Goal: Information Seeking & Learning: Check status

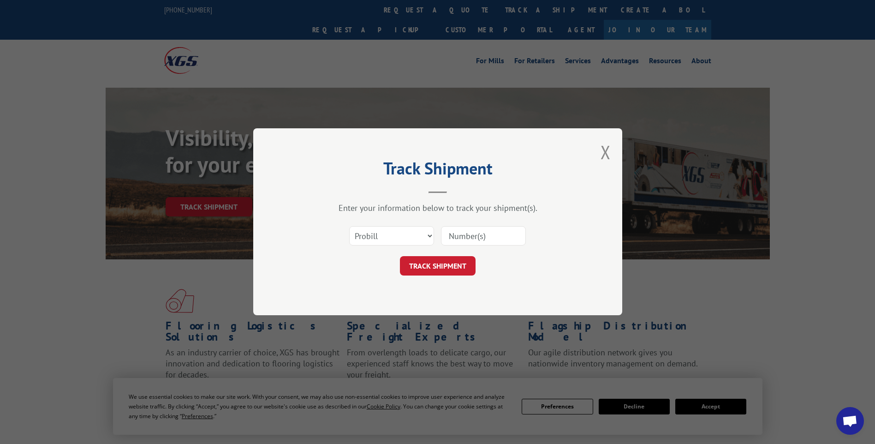
click at [387, 239] on select "Select category... Probill BOL PO" at bounding box center [391, 236] width 85 height 19
select select "bol"
click at [349, 227] on select "Select category... Probill BOL PO" at bounding box center [391, 236] width 85 height 19
click at [456, 234] on input at bounding box center [483, 236] width 85 height 19
paste input "1327225"
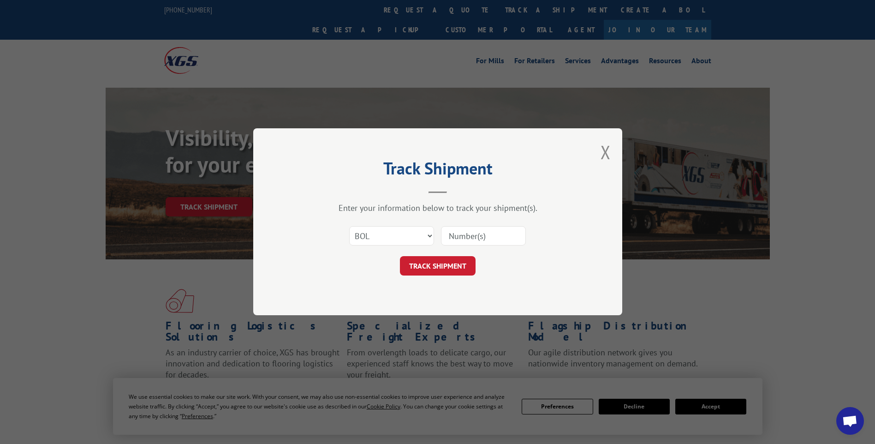
type input "1327225"
click button "TRACK SHIPMENT" at bounding box center [438, 266] width 76 height 19
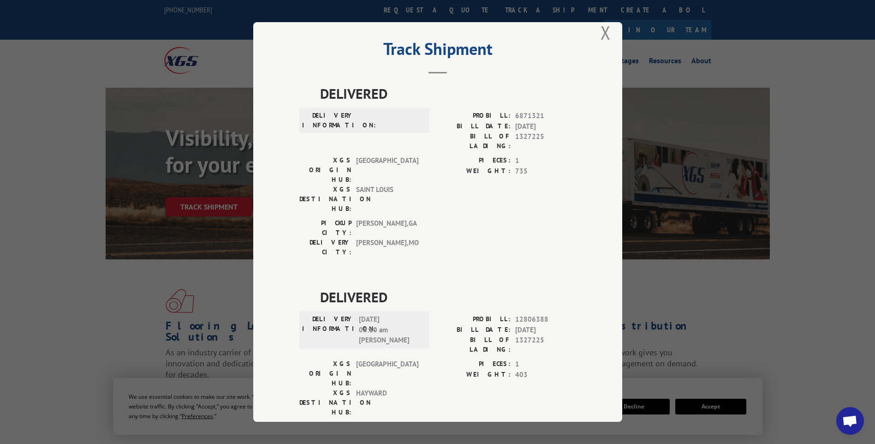
scroll to position [185, 0]
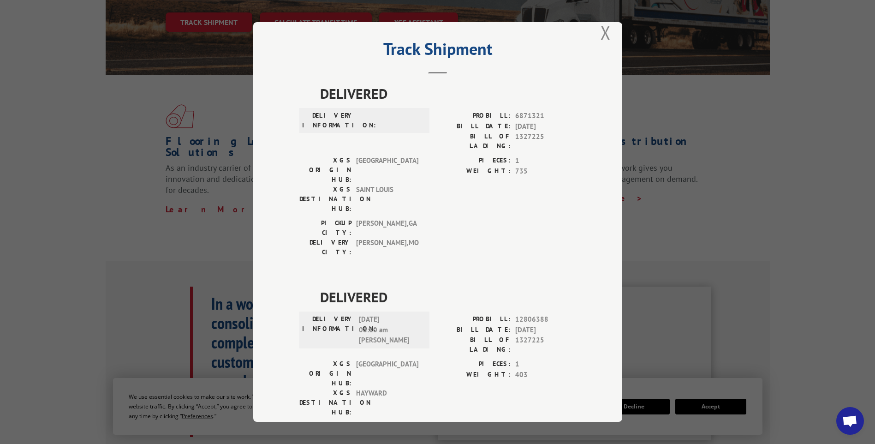
click at [601, 34] on button "Close modal" at bounding box center [606, 32] width 10 height 24
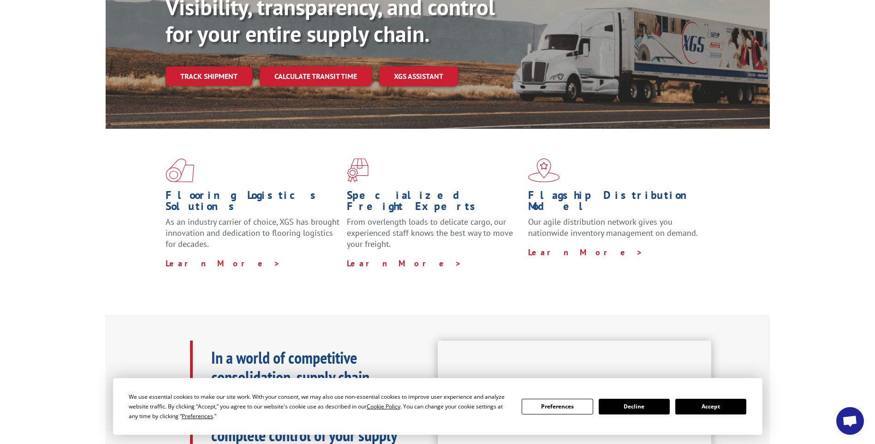
scroll to position [0, 0]
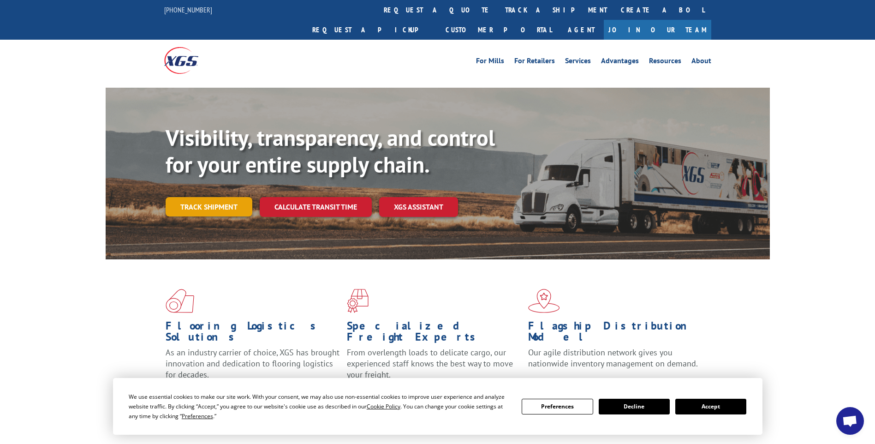
click at [218, 197] on link "Track shipment" at bounding box center [209, 206] width 87 height 19
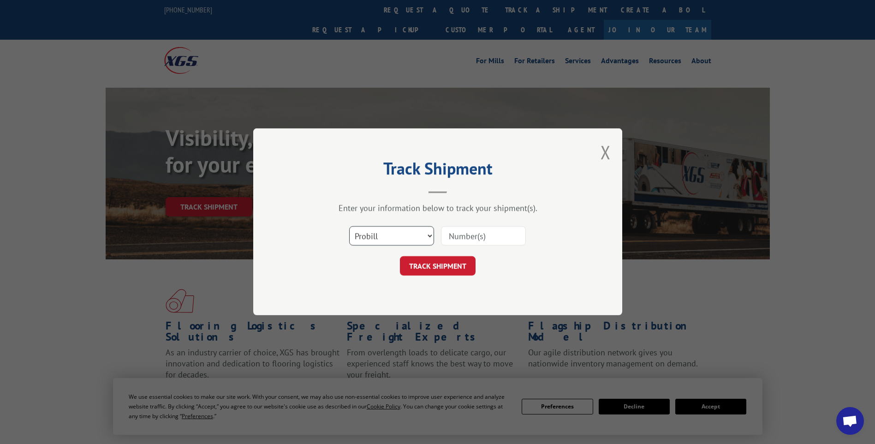
click at [391, 235] on select "Select category... Probill BOL PO" at bounding box center [391, 236] width 85 height 19
select select "bol"
click at [349, 227] on select "Select category... Probill BOL PO" at bounding box center [391, 236] width 85 height 19
click at [473, 233] on input at bounding box center [483, 236] width 85 height 19
type input "1327225"
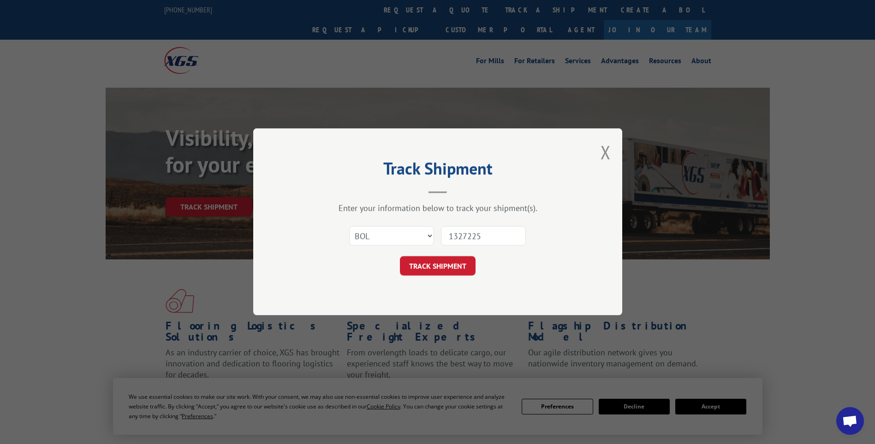
click at [454, 263] on button "TRACK SHIPMENT" at bounding box center [438, 266] width 76 height 19
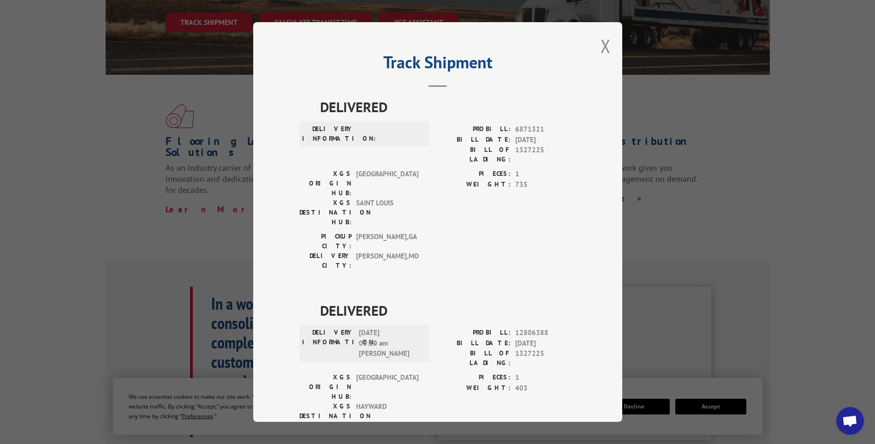
scroll to position [13, 0]
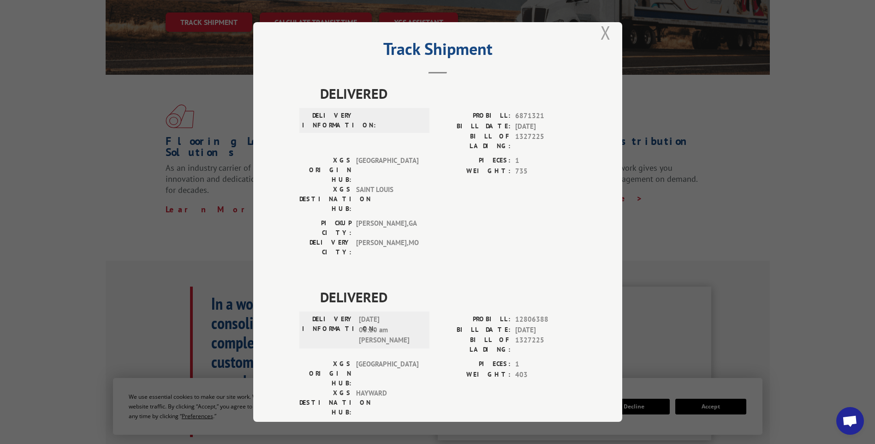
click at [597, 36] on div "Track Shipment DELIVERED DELIVERY INFORMATION: PROBILL: 6871321 BILL DATE: [DAT…" at bounding box center [437, 222] width 369 height 400
drag, startPoint x: 597, startPoint y: 36, endPoint x: 601, endPoint y: 33, distance: 4.9
click at [601, 33] on button "Close modal" at bounding box center [606, 32] width 10 height 24
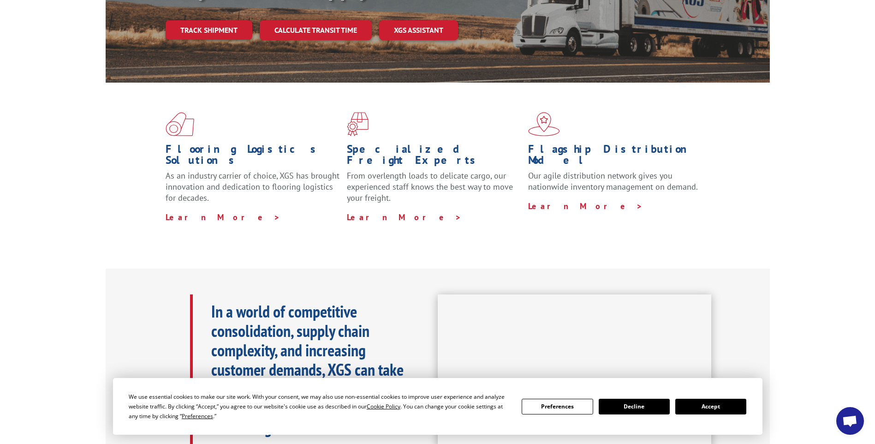
scroll to position [0, 0]
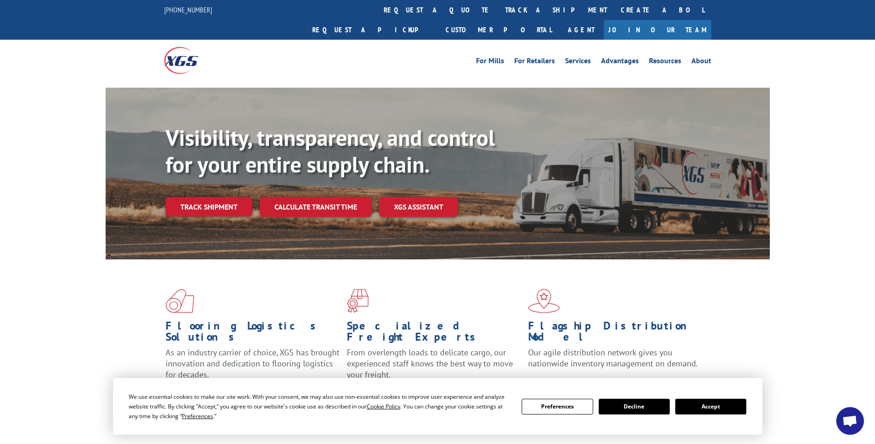
click at [233, 197] on link "Track shipment" at bounding box center [209, 206] width 87 height 19
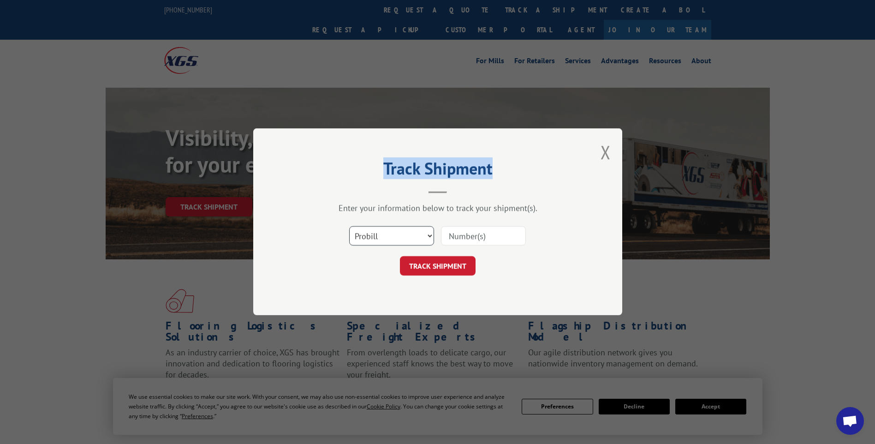
click at [365, 234] on select "Select category... Probill BOL PO" at bounding box center [391, 236] width 85 height 19
click at [349, 227] on select "Select category... Probill BOL PO" at bounding box center [391, 236] width 85 height 19
click at [470, 238] on input at bounding box center [483, 236] width 85 height 19
paste input "1327225"
type input "1327225"
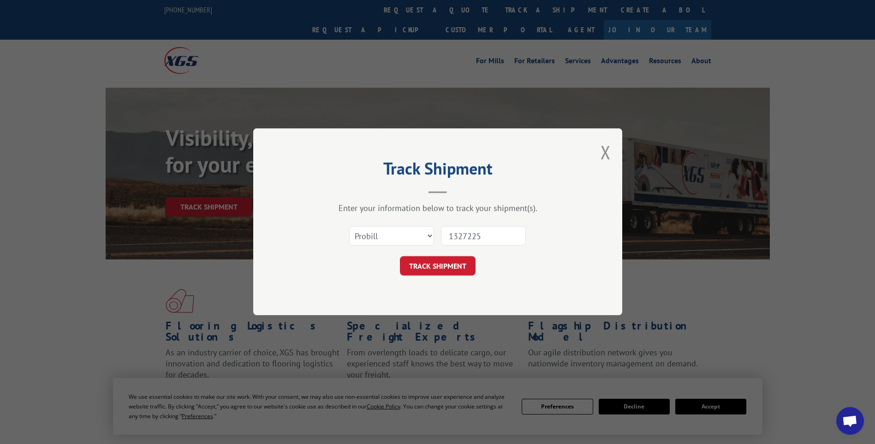
click at [454, 267] on button "TRACK SHIPMENT" at bounding box center [438, 266] width 76 height 19
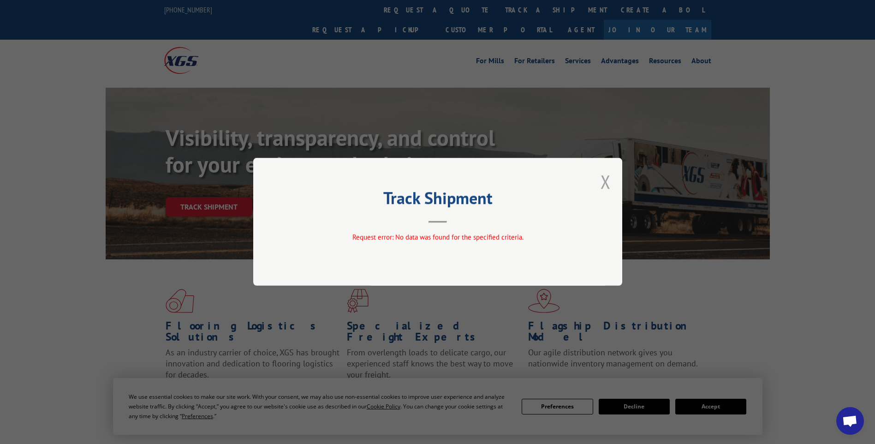
click at [606, 184] on button "Close modal" at bounding box center [606, 181] width 10 height 24
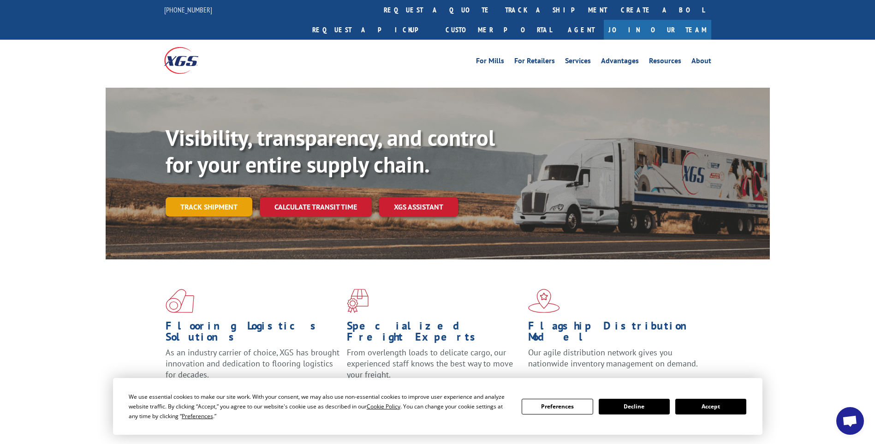
click at [239, 197] on link "Track shipment" at bounding box center [209, 206] width 87 height 19
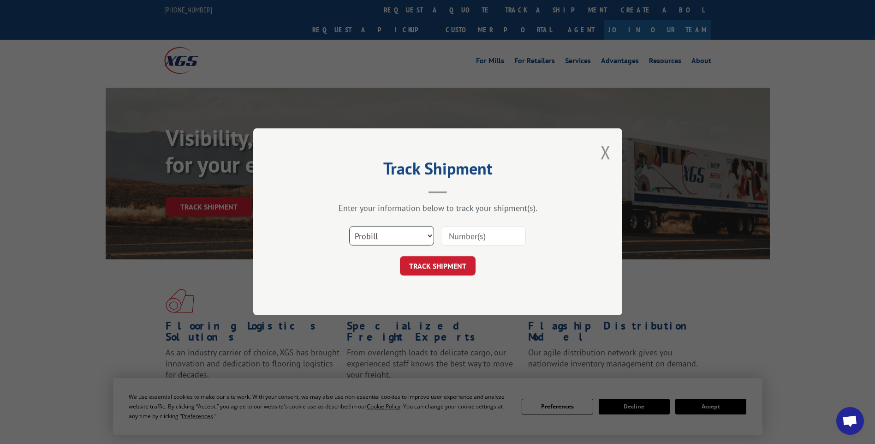
click at [394, 239] on select "Select category... Probill BOL PO" at bounding box center [391, 236] width 85 height 19
select select "po"
click at [349, 227] on select "Select category... Probill BOL PO" at bounding box center [391, 236] width 85 height 19
click at [463, 238] on input at bounding box center [483, 236] width 85 height 19
type input "CG536325"
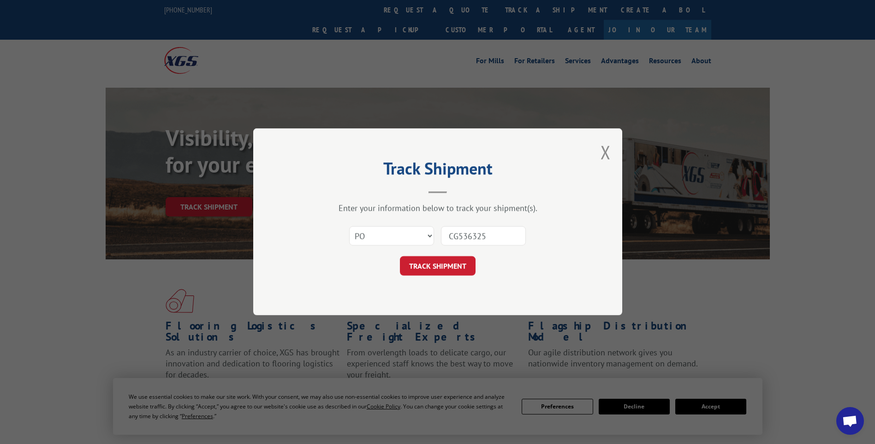
click button "TRACK SHIPMENT" at bounding box center [438, 266] width 76 height 19
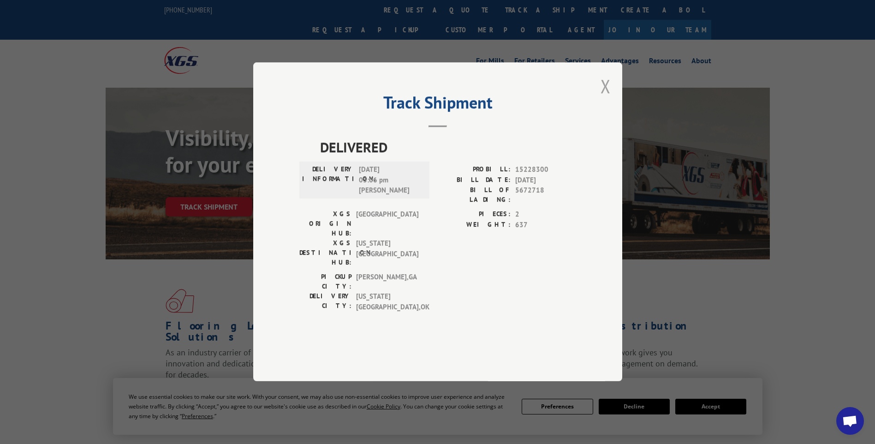
click at [608, 98] on button "Close modal" at bounding box center [606, 86] width 10 height 24
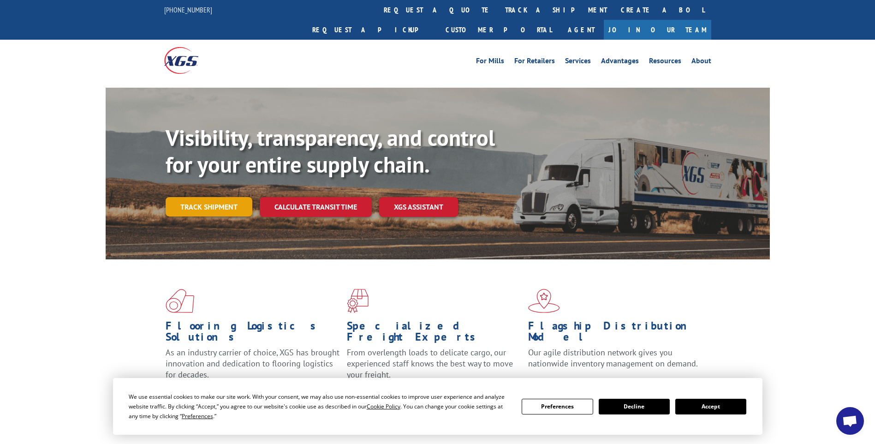
click at [193, 197] on link "Track shipment" at bounding box center [209, 206] width 87 height 19
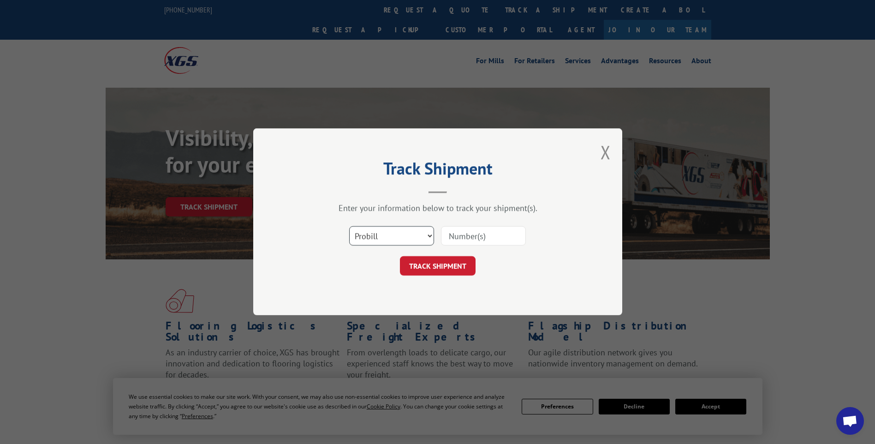
click at [378, 236] on select "Select category... Probill BOL PO" at bounding box center [391, 236] width 85 height 19
select select "bol"
click at [349, 227] on select "Select category... Probill BOL PO" at bounding box center [391, 236] width 85 height 19
click at [488, 235] on input at bounding box center [483, 236] width 85 height 19
type input "7066295"
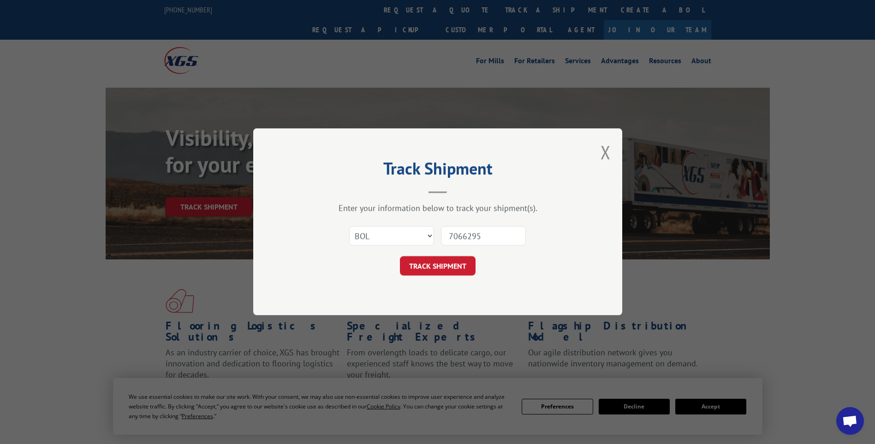
click button "TRACK SHIPMENT" at bounding box center [438, 266] width 76 height 19
